Goal: Information Seeking & Learning: Find contact information

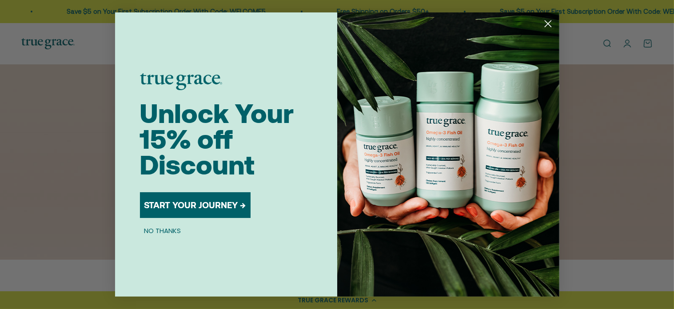
click at [549, 25] on icon "Close dialog" at bounding box center [548, 24] width 6 height 6
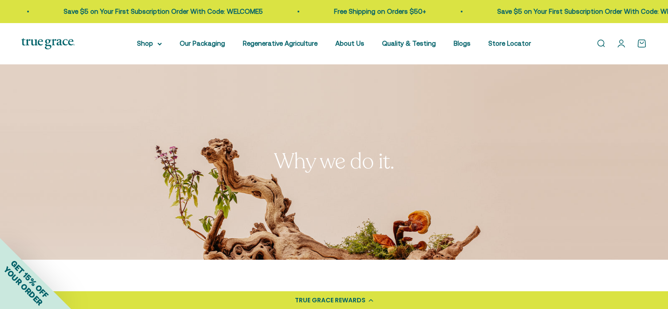
click at [549, 24] on div "Open navigation menu Open search Shop Multivitamins Women's Multivitamin Women'…" at bounding box center [334, 43] width 668 height 41
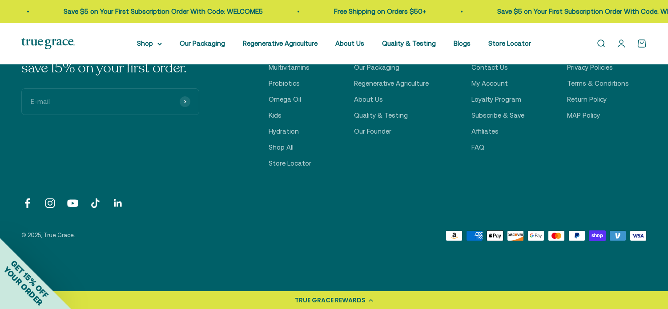
scroll to position [2246, 0]
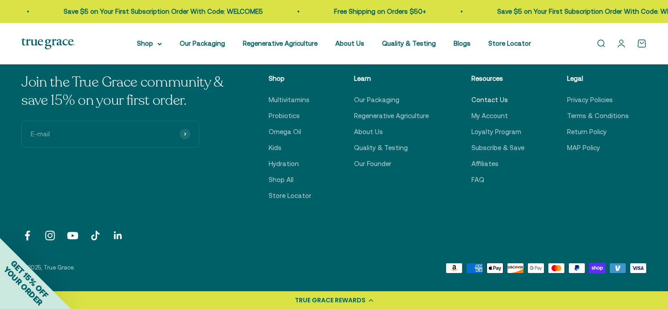
click at [497, 102] on link "Contact Us" at bounding box center [489, 100] width 36 height 11
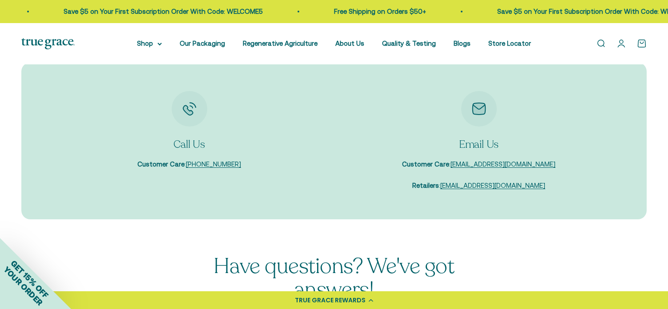
scroll to position [89, 0]
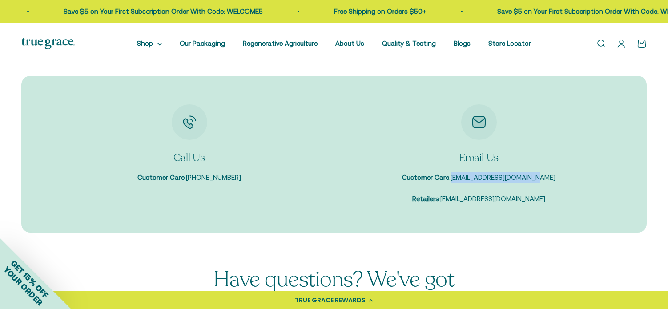
drag, startPoint x: 548, startPoint y: 180, endPoint x: 463, endPoint y: 175, distance: 85.1
click at [463, 175] on div "Email Us Customer Care : [EMAIL_ADDRESS][DOMAIN_NAME] Retailers : [EMAIL_ADDRES…" at bounding box center [479, 154] width 272 height 100
copy link "[EMAIL_ADDRESS][DOMAIN_NAME]"
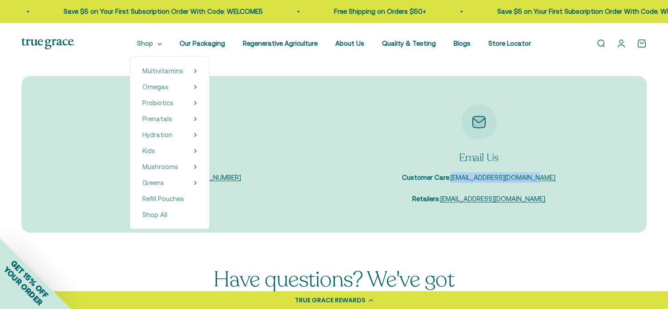
click at [156, 42] on summary "Shop" at bounding box center [149, 43] width 25 height 11
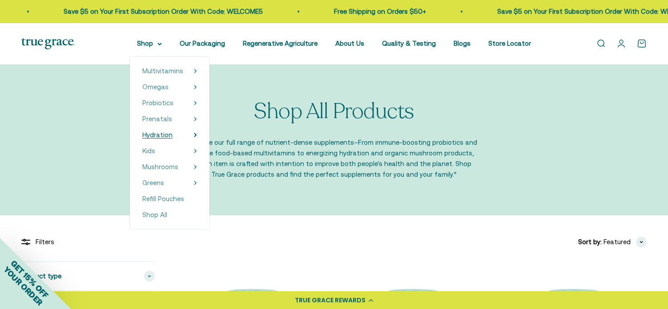
click at [164, 136] on span "Hydration" at bounding box center [157, 135] width 30 height 8
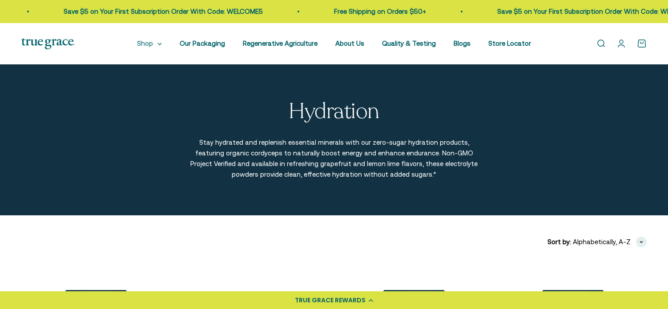
click at [150, 41] on summary "Shop" at bounding box center [149, 43] width 25 height 11
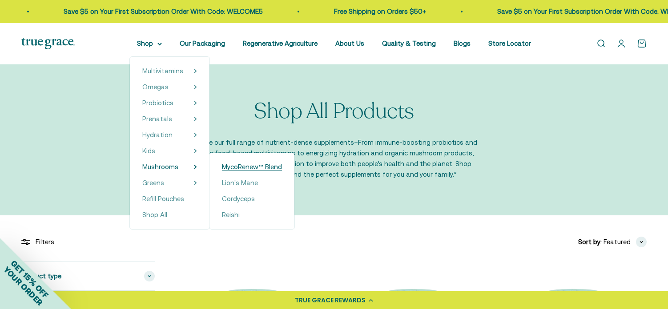
click at [244, 168] on span "MycoRenew™ Blend" at bounding box center [252, 167] width 60 height 8
